Goal: Task Accomplishment & Management: Manage account settings

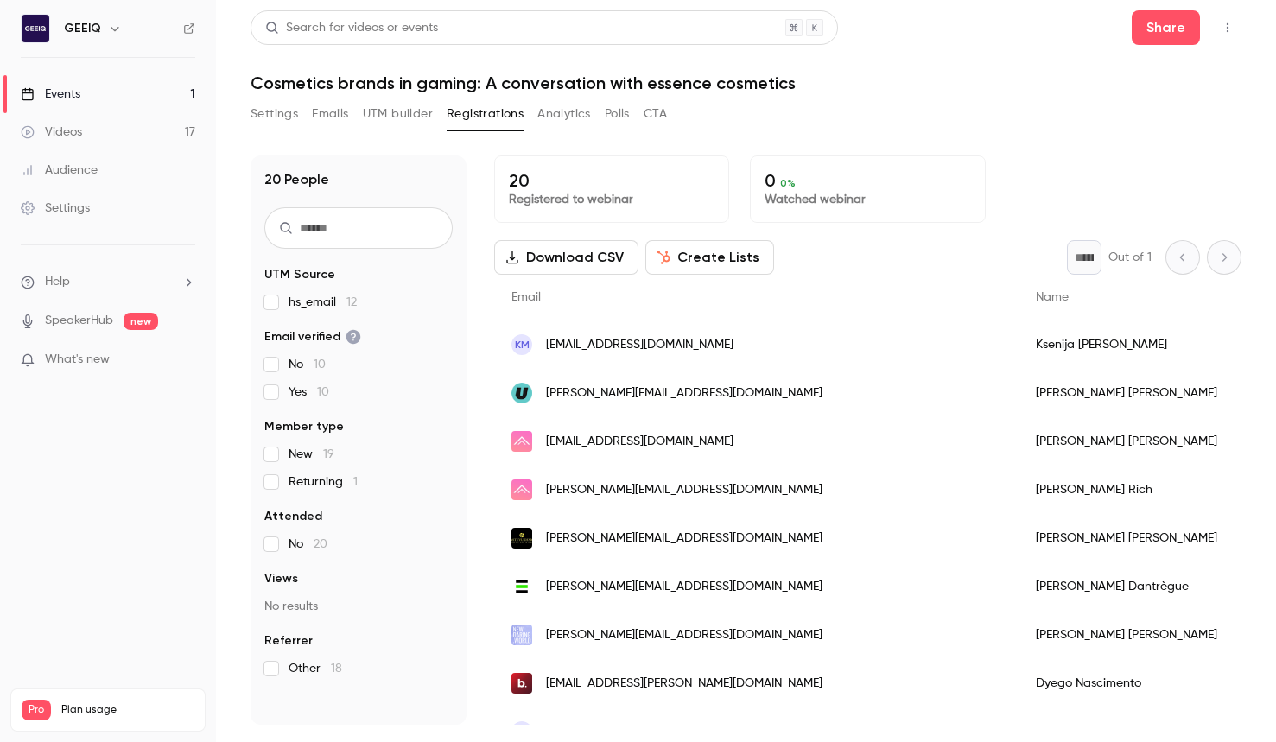
click at [1272, 165] on main "Search for videos or events Share Cosmetics brands in gaming: A conversation wi…" at bounding box center [746, 371] width 1060 height 742
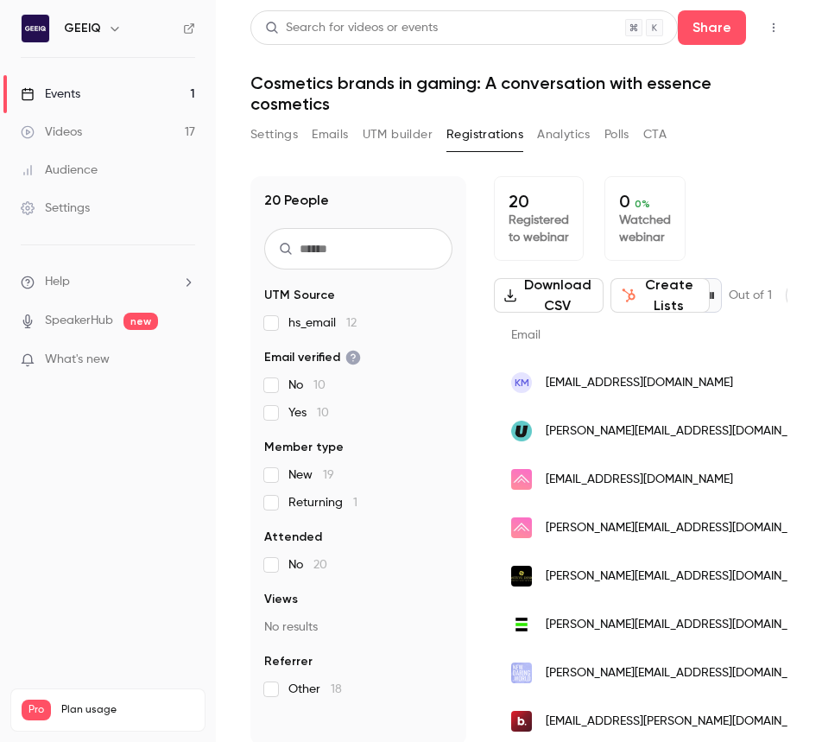
drag, startPoint x: 737, startPoint y: 157, endPoint x: 739, endPoint y: 136, distance: 20.8
click at [737, 157] on div "20 People UTM Source hs_email 12 Email verified No 10 Yes 10 Member type New 19…" at bounding box center [519, 450] width 537 height 590
click at [738, 130] on div "Settings Emails UTM builder Registrations Analytics Polls CTA" at bounding box center [519, 138] width 537 height 35
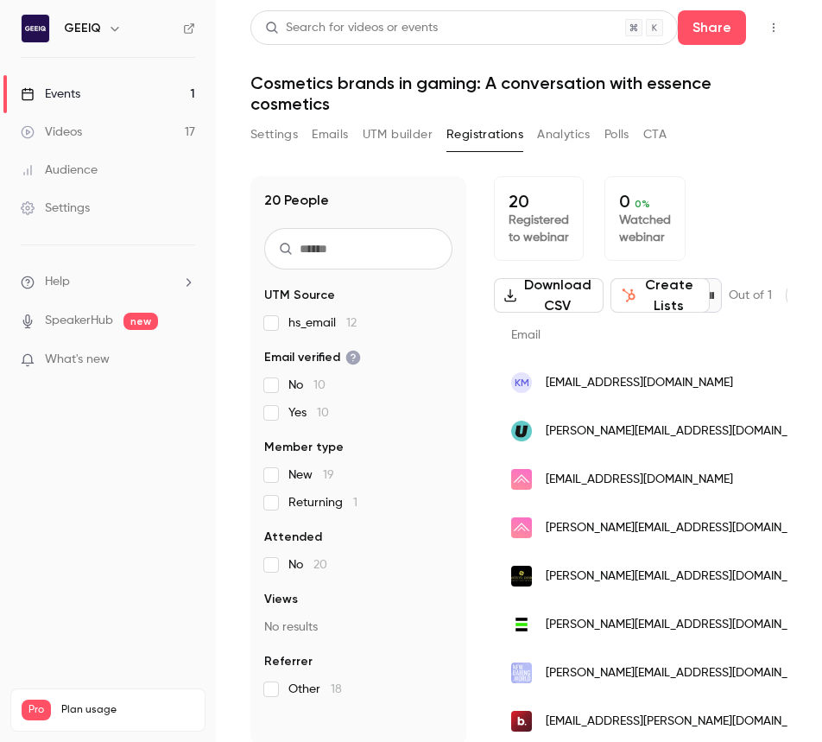
click at [755, 137] on div "Settings Emails UTM builder Registrations Analytics Polls CTA" at bounding box center [519, 138] width 537 height 35
click at [740, 135] on div "Settings Emails UTM builder Registrations Analytics Polls CTA" at bounding box center [519, 138] width 537 height 35
click at [739, 143] on div "Settings Emails UTM builder Registrations Analytics Polls CTA" at bounding box center [519, 138] width 537 height 35
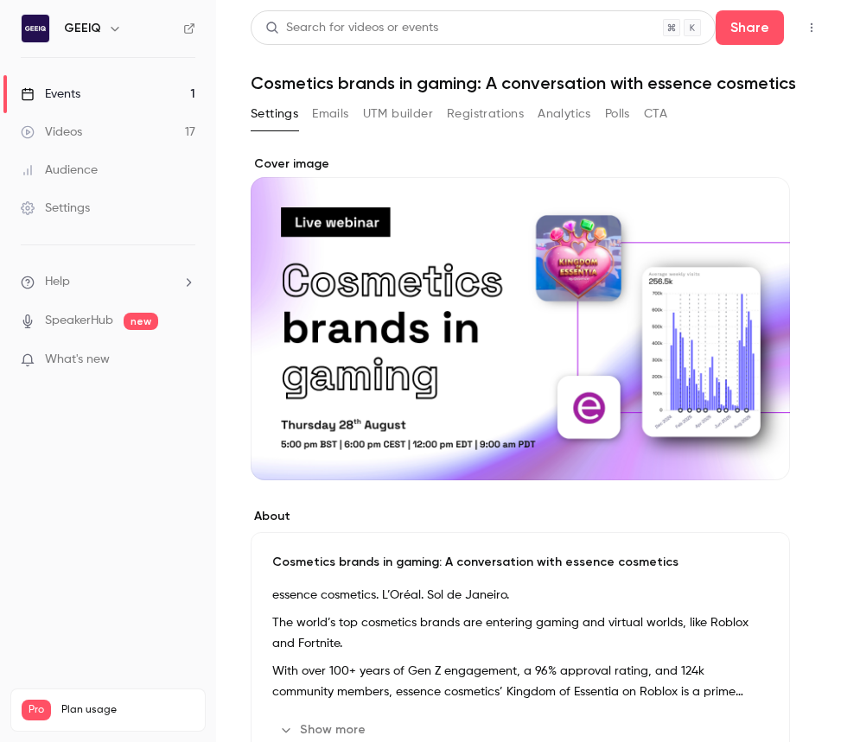
click at [312, 117] on button "Emails" at bounding box center [330, 114] width 36 height 28
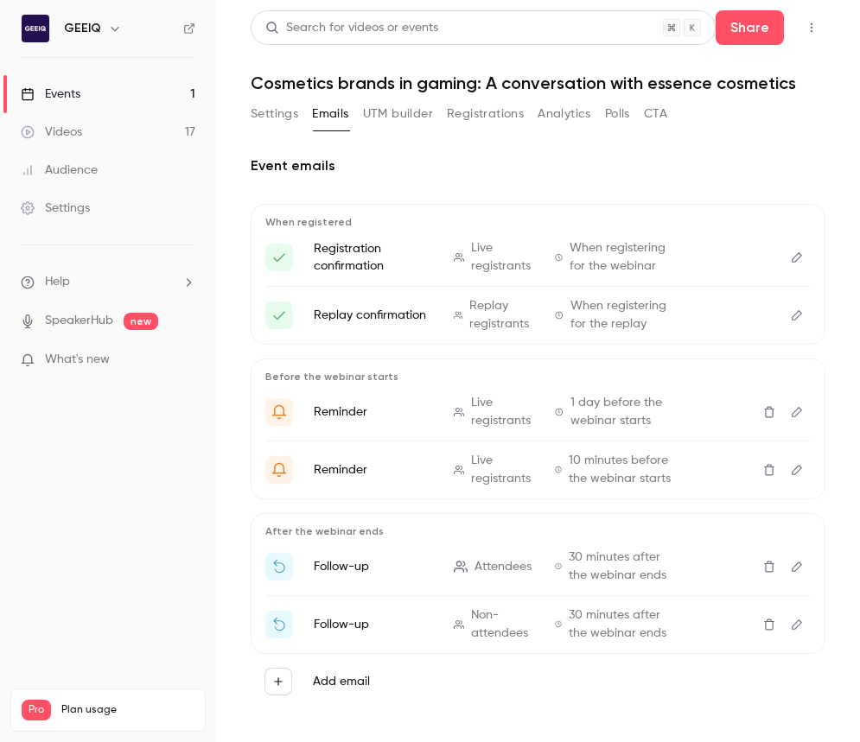
click at [576, 118] on button "Analytics" at bounding box center [564, 114] width 54 height 28
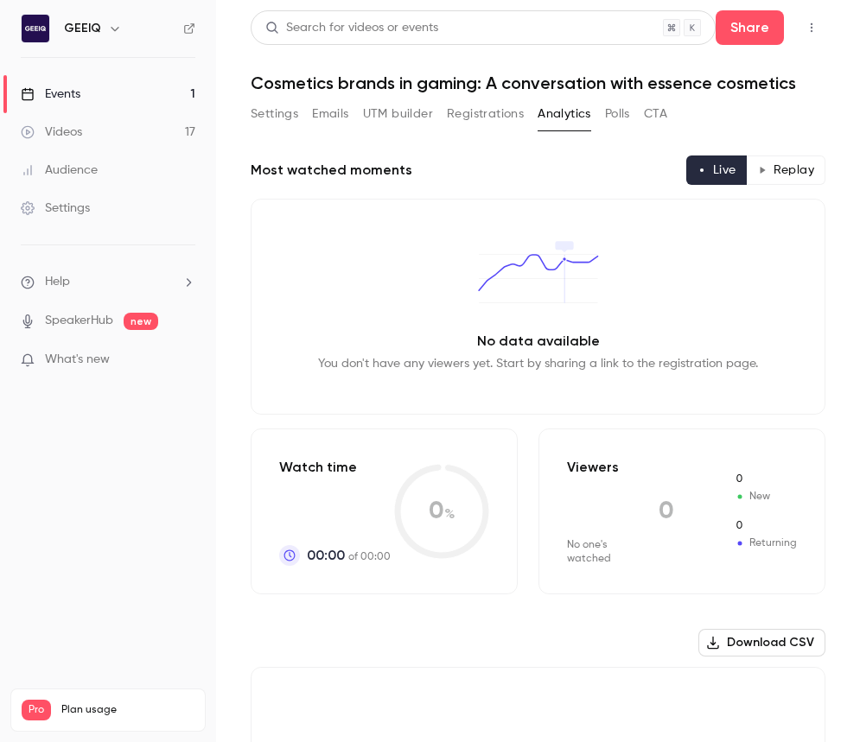
click at [478, 115] on button "Registrations" at bounding box center [485, 114] width 77 height 28
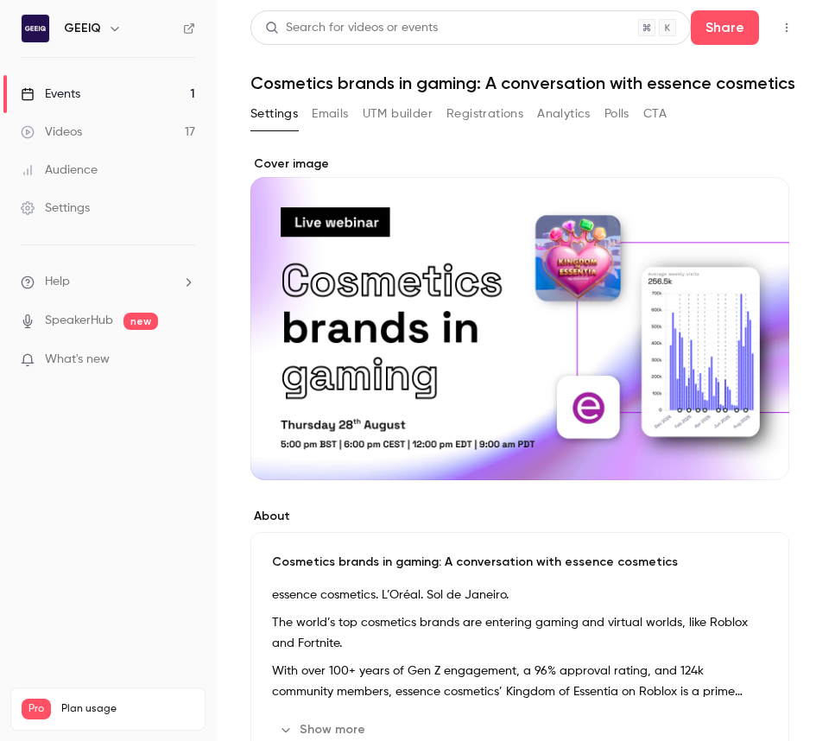
click at [462, 124] on button "Registrations" at bounding box center [485, 114] width 77 height 28
